Goal: Navigation & Orientation: Understand site structure

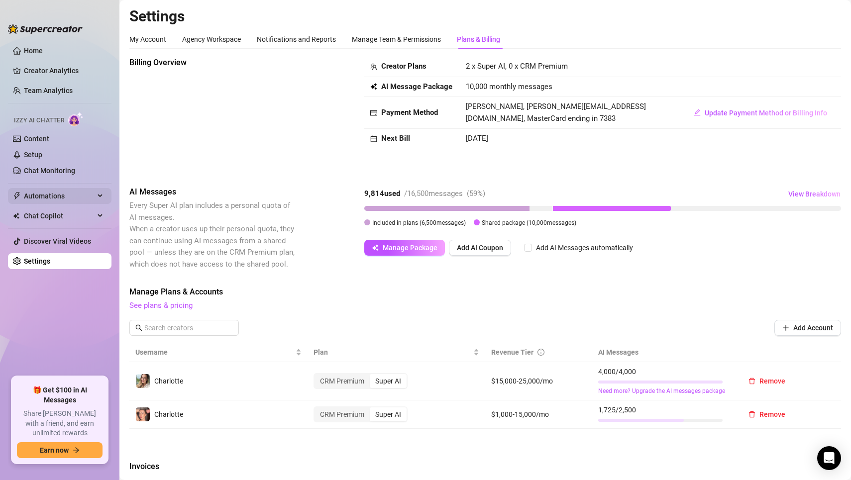
click at [35, 200] on span "Automations" at bounding box center [59, 196] width 71 height 16
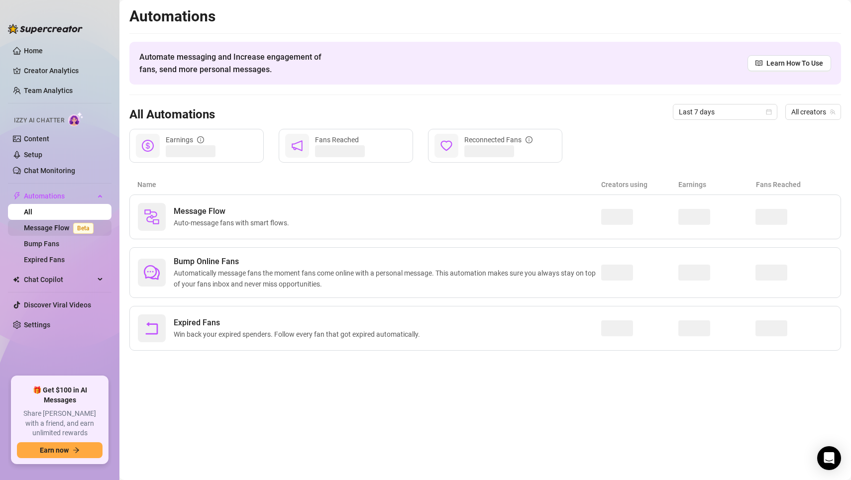
click at [83, 227] on span "Beta" at bounding box center [83, 228] width 20 height 11
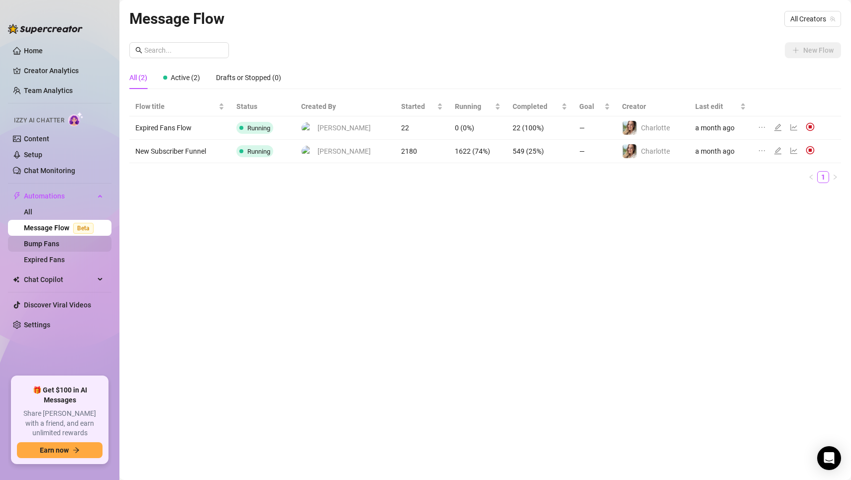
click at [59, 243] on link "Bump Fans" at bounding box center [41, 244] width 35 height 8
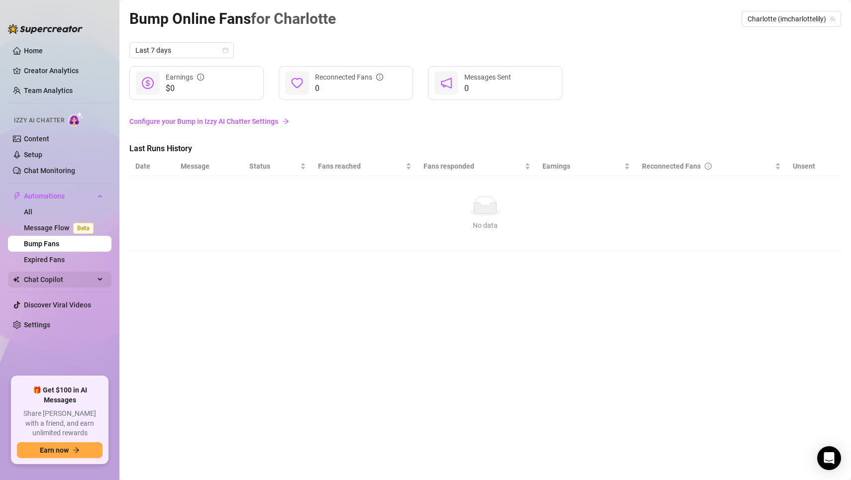
click at [63, 272] on span "Chat Copilot" at bounding box center [59, 280] width 71 height 16
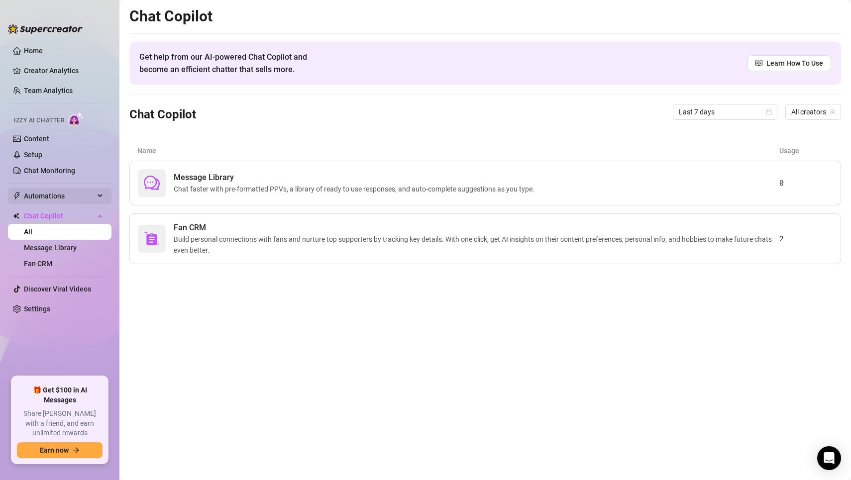
click at [62, 196] on span "Automations" at bounding box center [59, 196] width 71 height 16
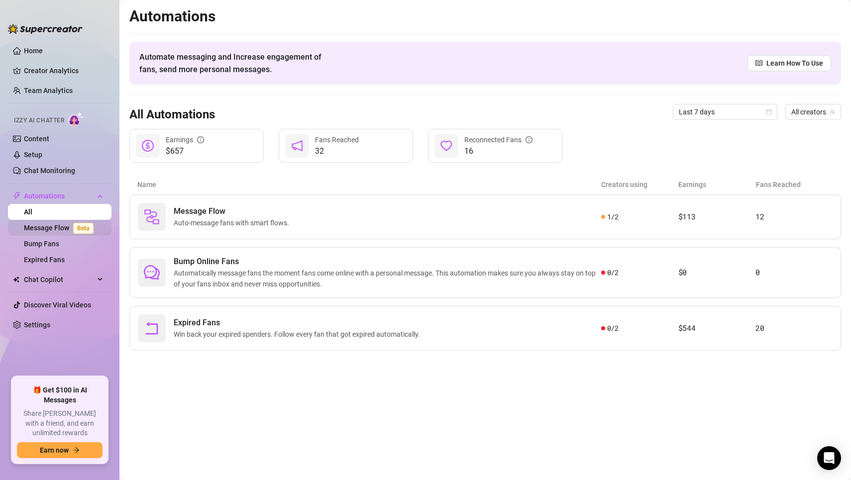
click at [51, 228] on link "Message Flow Beta" at bounding box center [61, 228] width 74 height 8
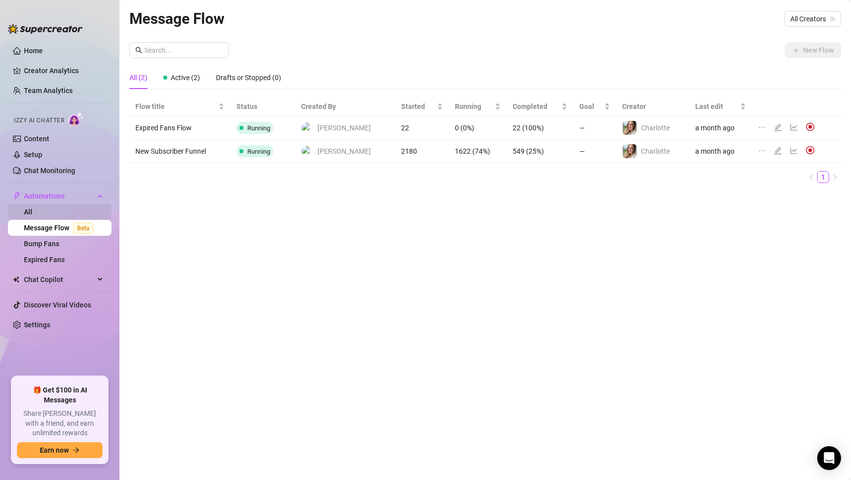
click at [32, 212] on link "All" at bounding box center [28, 212] width 8 height 8
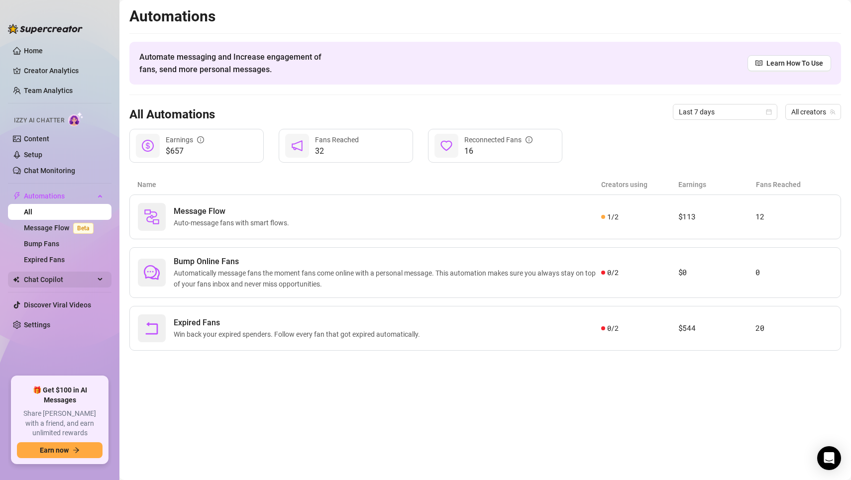
click at [47, 276] on span "Chat Copilot" at bounding box center [59, 280] width 71 height 16
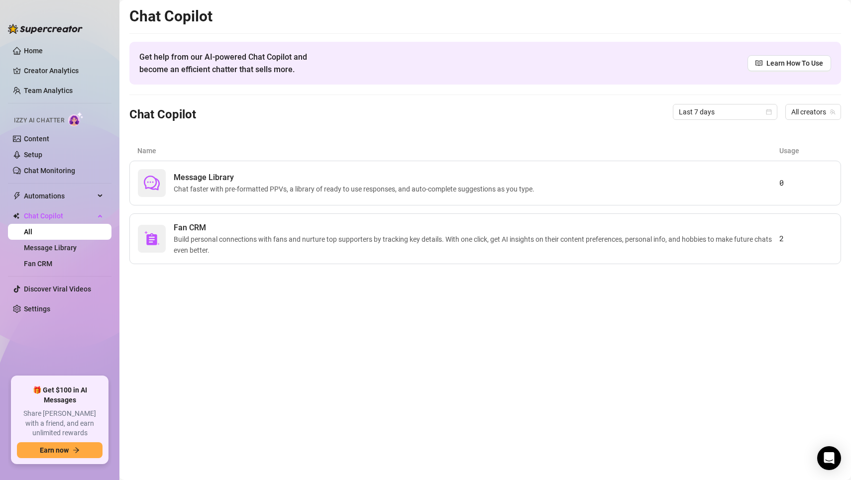
click at [769, 74] on div "Get help from our AI-powered Chat Copilot and become an efficient chatter that …" at bounding box center [485, 63] width 712 height 43
click at [769, 69] on link "Learn How To Use" at bounding box center [790, 63] width 84 height 16
click at [38, 250] on link "Message Library" at bounding box center [50, 248] width 53 height 8
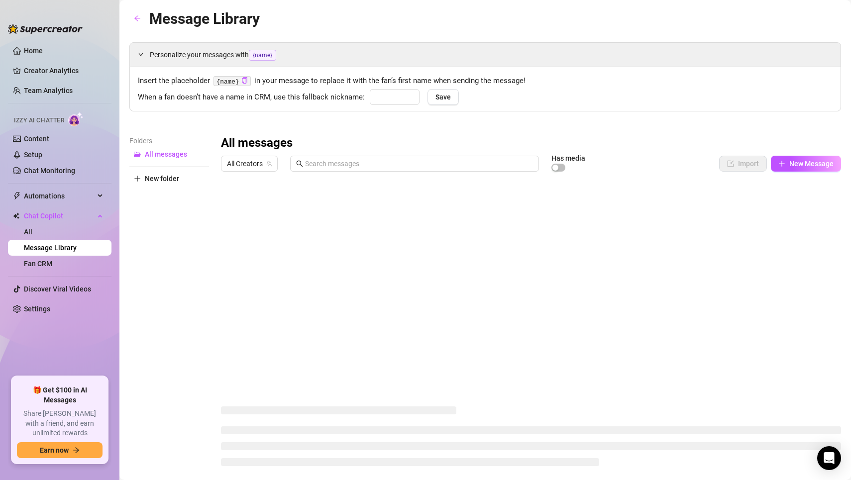
type input "babe"
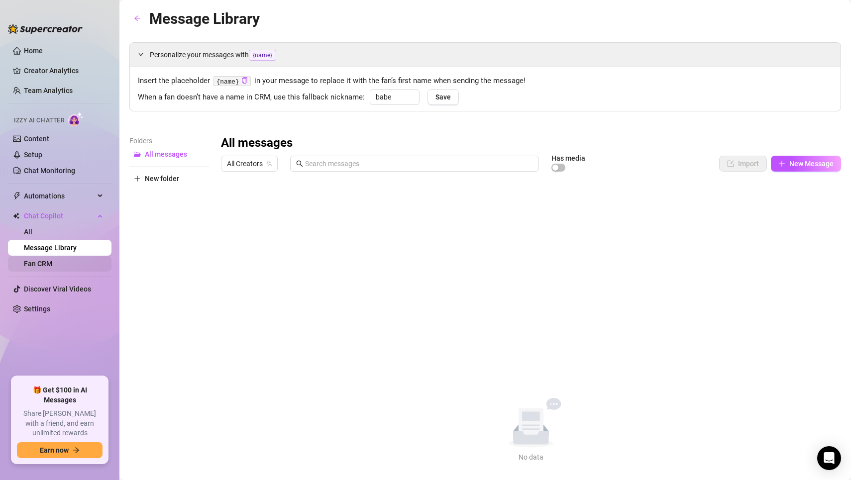
click at [41, 268] on link "Fan CRM" at bounding box center [38, 264] width 28 height 8
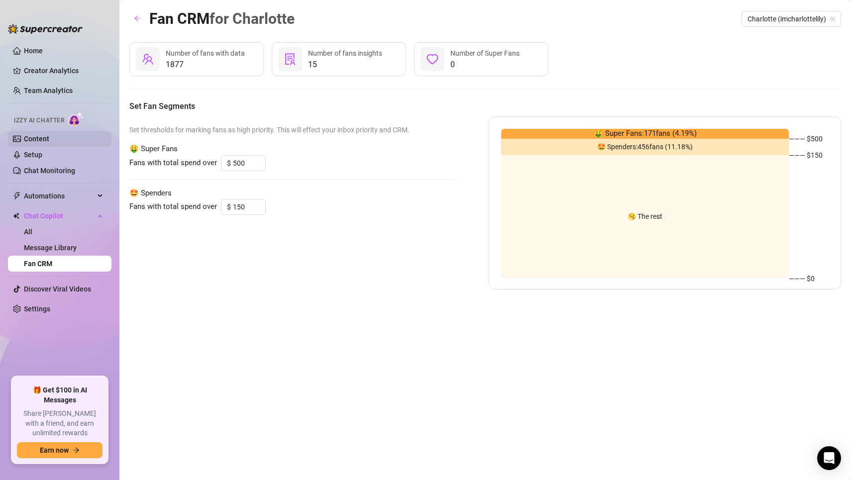
click at [45, 135] on link "Content" at bounding box center [36, 139] width 25 height 8
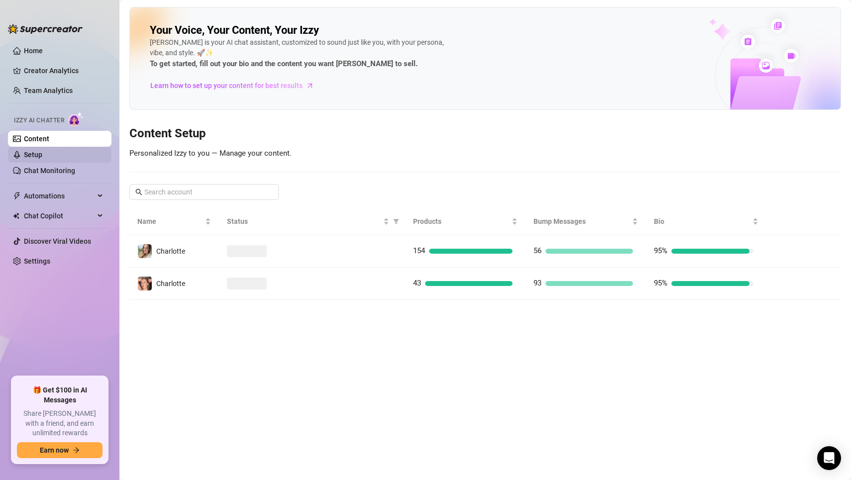
click at [42, 152] on link "Setup" at bounding box center [33, 155] width 18 height 8
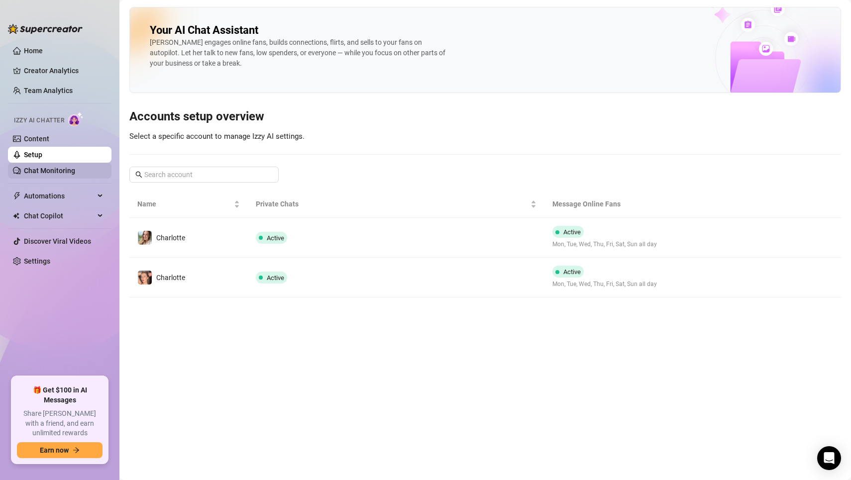
click at [46, 172] on link "Chat Monitoring" at bounding box center [49, 171] width 51 height 8
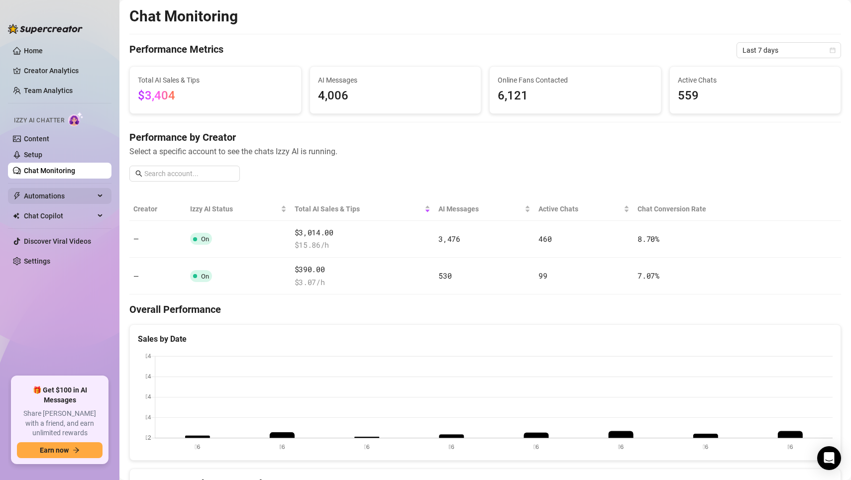
click at [51, 198] on span "Automations" at bounding box center [59, 196] width 71 height 16
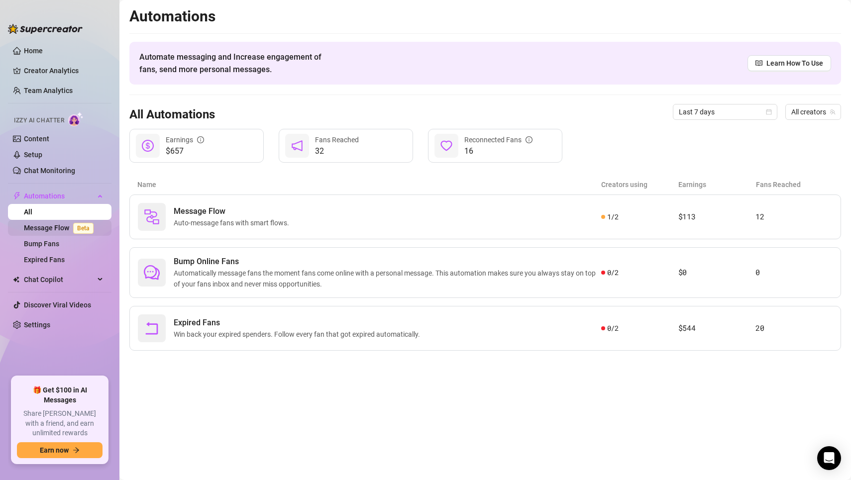
click at [38, 232] on link "Message Flow Beta" at bounding box center [61, 228] width 74 height 8
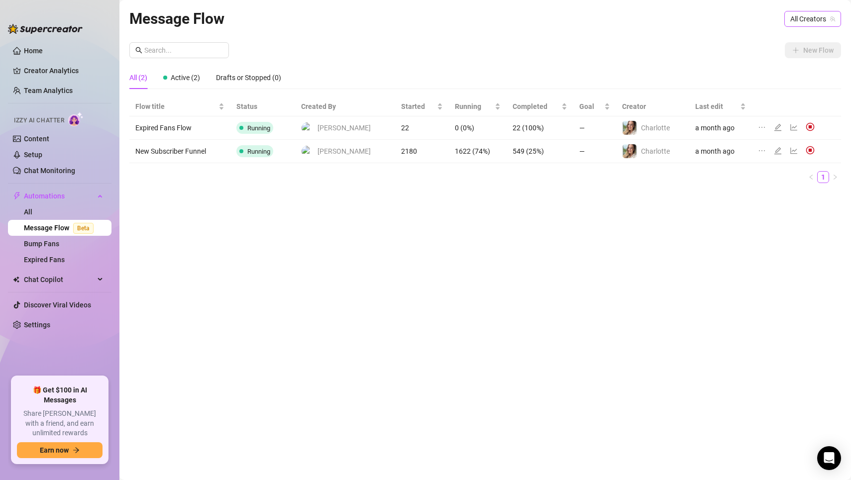
click at [792, 16] on span "All Creators" at bounding box center [813, 18] width 45 height 15
click at [765, 55] on span "Charlotte" at bounding box center [756, 55] width 29 height 11
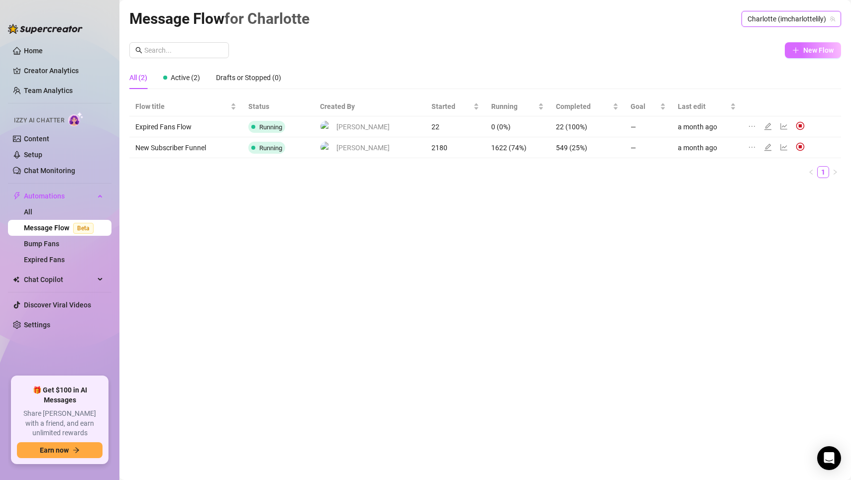
click at [793, 50] on icon "plus" at bounding box center [796, 50] width 7 height 7
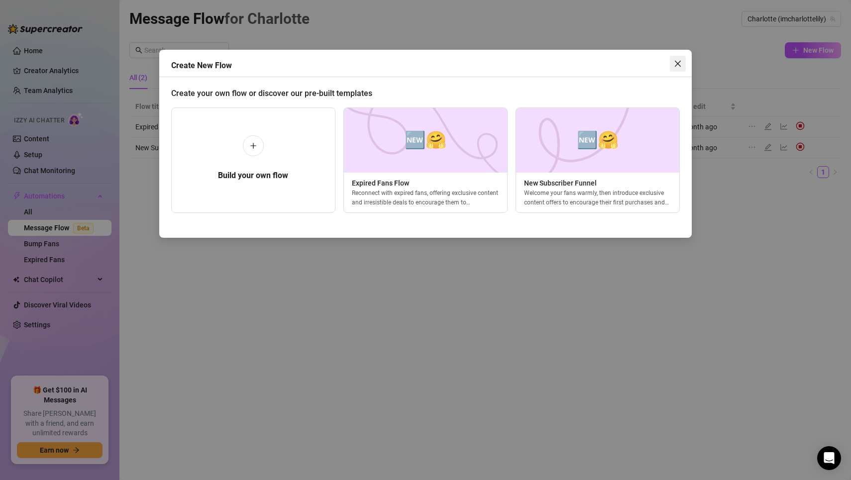
click at [678, 66] on icon "close" at bounding box center [678, 64] width 8 height 8
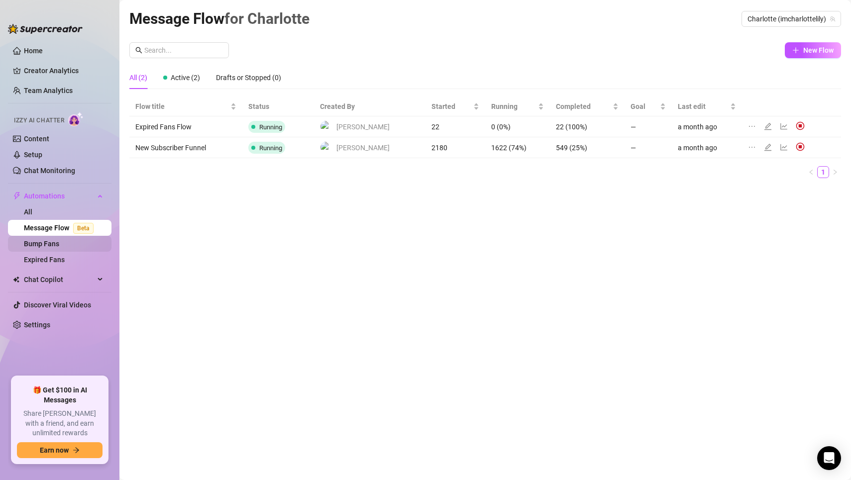
click at [59, 247] on link "Bump Fans" at bounding box center [41, 244] width 35 height 8
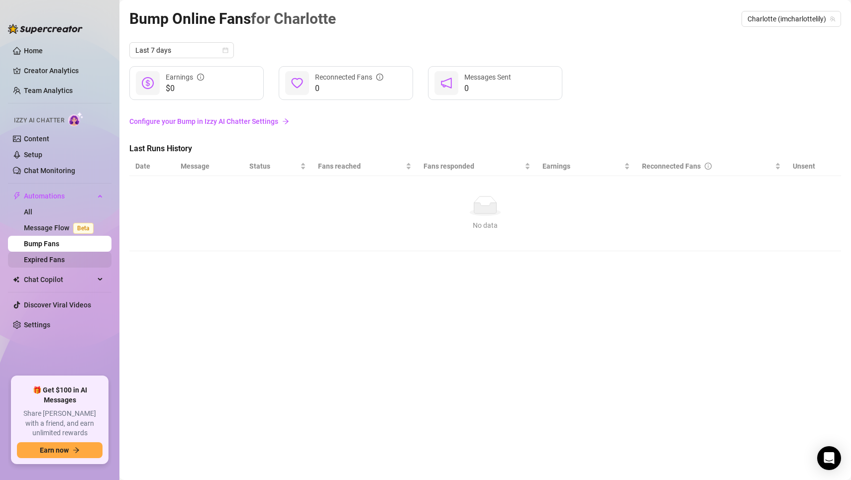
click at [48, 264] on link "Expired Fans" at bounding box center [44, 260] width 41 height 8
